Goal: Task Accomplishment & Management: Manage account settings

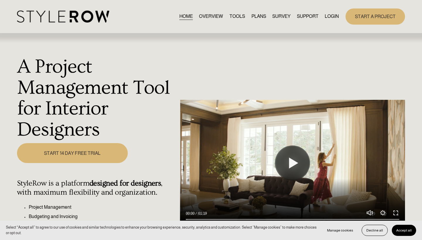
click at [332, 18] on link "LOGIN" at bounding box center [332, 17] width 14 height 8
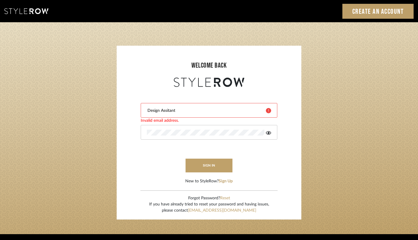
click at [177, 106] on div "Design Assitant" at bounding box center [209, 110] width 137 height 15
click at [183, 107] on div "Design Assitant" at bounding box center [209, 110] width 137 height 15
click at [256, 109] on input "Design Assitant" at bounding box center [204, 111] width 115 height 6
click at [231, 115] on div "Design Assitant" at bounding box center [209, 110] width 137 height 15
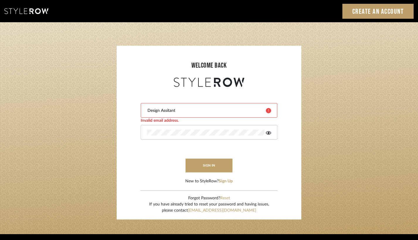
click at [222, 115] on div "Design Assitant" at bounding box center [209, 110] width 137 height 15
type input "D"
type input "Keegan@"
click at [176, 105] on div "Keegan@" at bounding box center [209, 110] width 137 height 15
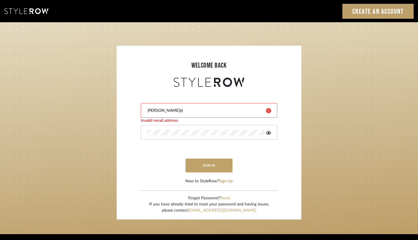
click at [176, 105] on div "Keegan@" at bounding box center [209, 110] width 137 height 15
click at [165, 110] on input "Keegan@" at bounding box center [204, 111] width 115 height 6
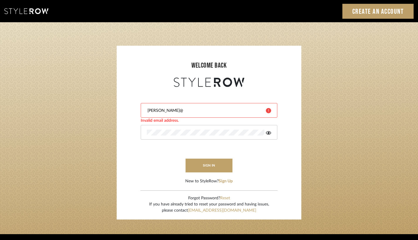
click at [165, 110] on input "Keegan@" at bounding box center [204, 111] width 115 height 6
paste input "keegan@keeganwilliamsinteriors.com"
type input "keegan@keeganwilliamsinteriors.com"
click at [203, 165] on button "sign in" at bounding box center [208, 166] width 47 height 14
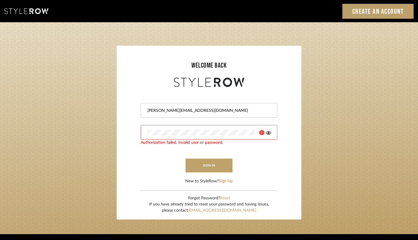
click at [262, 133] on icon at bounding box center [261, 132] width 5 height 5
click at [270, 134] on icon at bounding box center [268, 133] width 5 height 4
click at [233, 111] on input "keegan@keeganwilliamsinteriors.com" at bounding box center [208, 111] width 123 height 6
click at [218, 169] on button "sign in" at bounding box center [208, 166] width 47 height 14
click at [175, 114] on div "keegan@keeganwilliamsinteriors.com" at bounding box center [209, 110] width 137 height 15
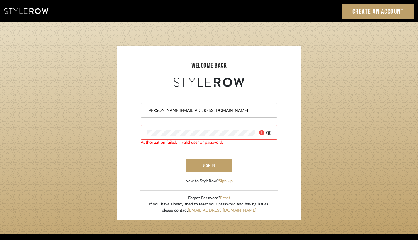
click at [148, 112] on input "keegan@keeganwilliamsinteriors.com" at bounding box center [208, 111] width 123 height 6
click at [227, 115] on div "keegan@keeganwilliamsinteriors.com" at bounding box center [209, 110] width 137 height 15
click at [223, 110] on input "keegan@keeganwilliamsinteriors.com" at bounding box center [208, 111] width 123 height 6
click at [216, 137] on div at bounding box center [209, 132] width 137 height 15
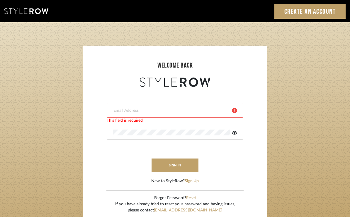
click at [183, 150] on form "This field is required This field is required sign in New to StyleRow? Sign Up" at bounding box center [174, 136] width 173 height 96
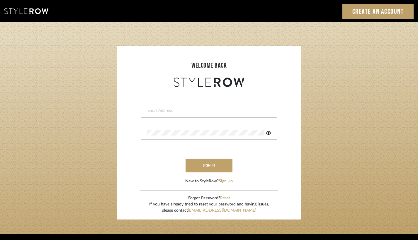
type input "Design Assitant"
click at [189, 111] on input "Design Assitant" at bounding box center [204, 111] width 115 height 6
paste input "keegan@keeganwilliamsinteriors.com"
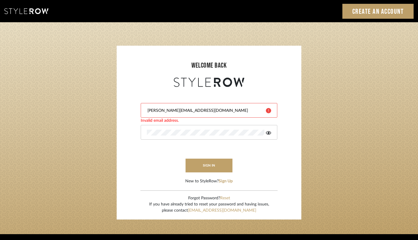
drag, startPoint x: 160, startPoint y: 111, endPoint x: 132, endPoint y: 111, distance: 27.6
click at [132, 111] on form "keegan@keeganwilliamsinteriors.com Invalid email address. sign in New to StyleR…" at bounding box center [208, 136] width 173 height 96
type input "hayden@keeganwilliamsinteriors.com"
click at [212, 165] on button "sign in" at bounding box center [208, 166] width 47 height 14
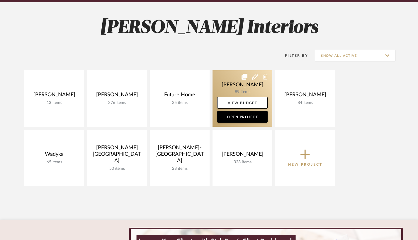
scroll to position [76, 0]
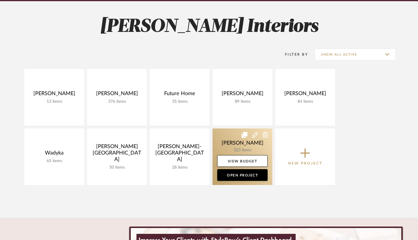
click at [245, 143] on link at bounding box center [242, 157] width 60 height 57
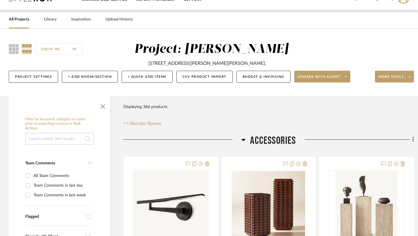
scroll to position [21, 0]
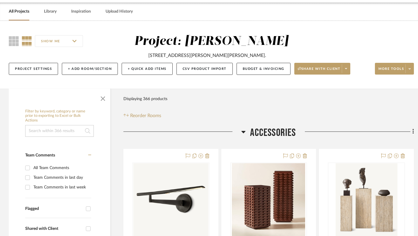
click at [55, 127] on input at bounding box center [59, 131] width 69 height 12
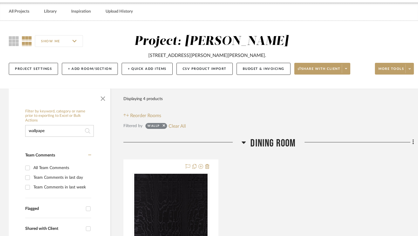
type input "wallpaper"
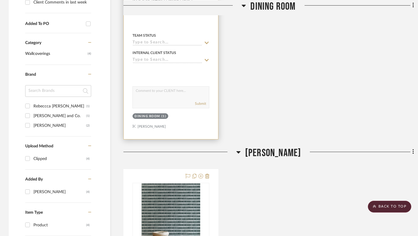
scroll to position [290, 0]
